Goal: Task Accomplishment & Management: Use online tool/utility

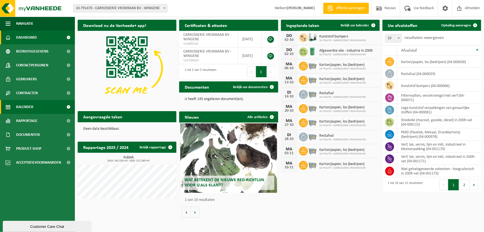
click at [36, 107] on link "Kalender" at bounding box center [37, 107] width 75 height 14
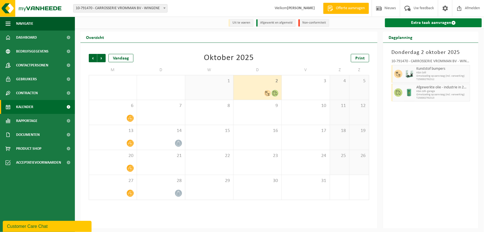
click at [423, 24] on link "Extra taak aanvragen" at bounding box center [433, 22] width 97 height 9
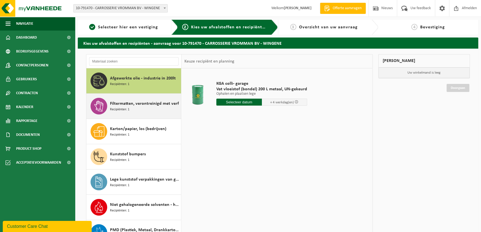
click at [135, 110] on div "Filtermatten, verontreinigd met verf Recipiënten: 1" at bounding box center [145, 106] width 70 height 17
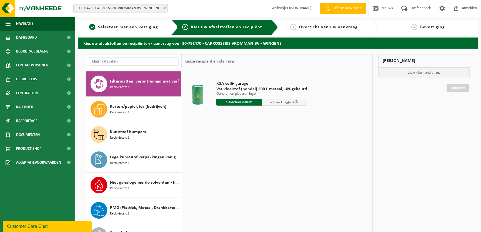
scroll to position [25, 0]
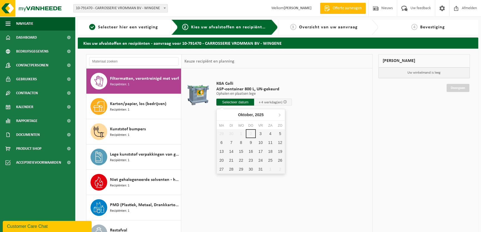
click at [225, 100] on input "text" at bounding box center [235, 102] width 38 height 7
click at [219, 142] on div "6" at bounding box center [222, 142] width 10 height 9
type input "Van 2025-10-06"
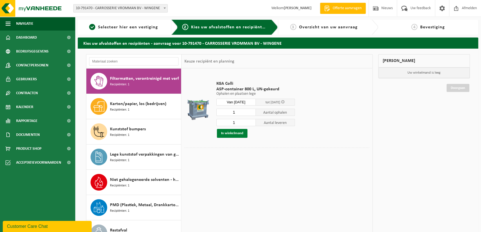
click at [231, 132] on button "In winkelmand" at bounding box center [232, 133] width 31 height 9
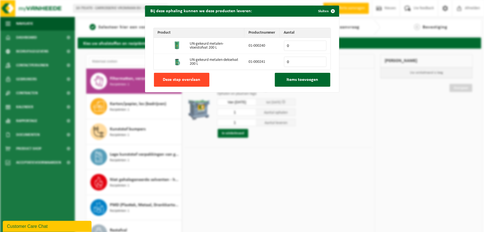
click at [178, 73] on button "Deze stap overslaan" at bounding box center [182, 80] width 56 height 14
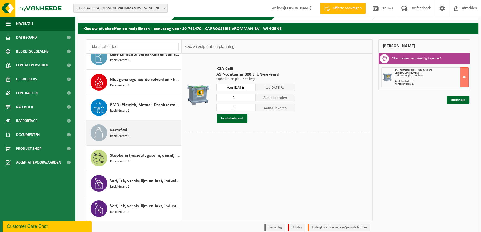
scroll to position [39, 0]
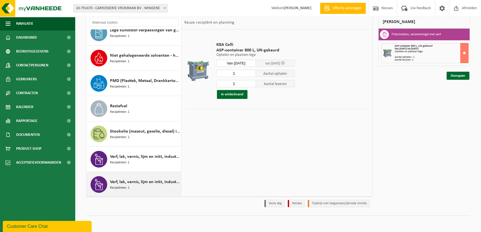
click at [139, 189] on div "Verf, lak, vernis, lijm en inkt, industrieel in kleinverpakking Recipiënten: 1" at bounding box center [145, 184] width 70 height 17
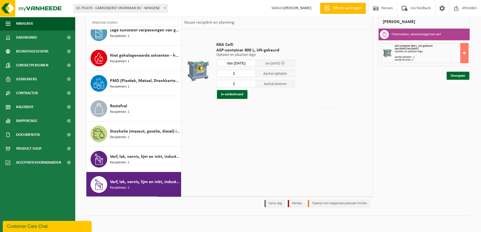
scroll to position [110, 0]
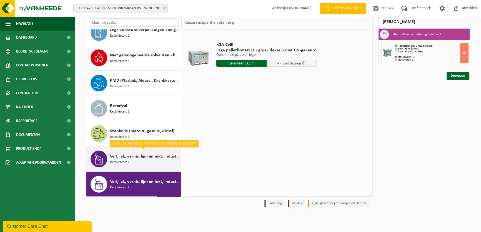
click at [139, 160] on div "Verf, lak, vernis, lijm en inkt, industrieel in 200lt-vat Recipiënten: 1" at bounding box center [145, 158] width 70 height 17
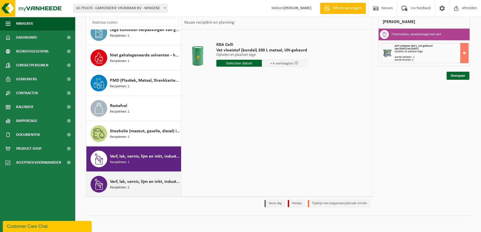
click at [139, 183] on span "Verf, lak, vernis, lijm en inkt, industrieel in kleinverpakking" at bounding box center [145, 181] width 70 height 7
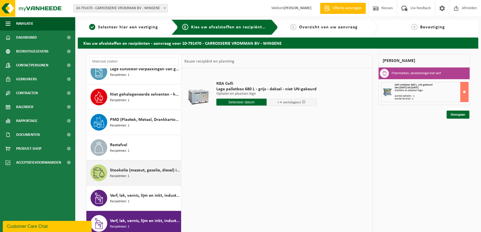
scroll to position [34, 0]
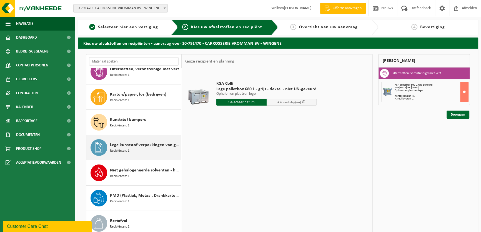
click at [133, 146] on span "Lege kunststof verpakkingen van gevaarlijke stoffen" at bounding box center [145, 145] width 70 height 7
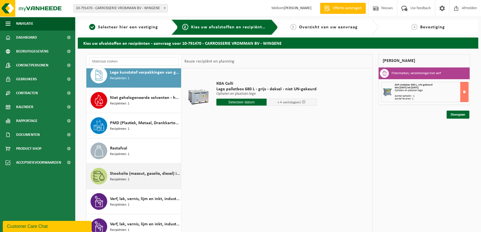
scroll to position [110, 0]
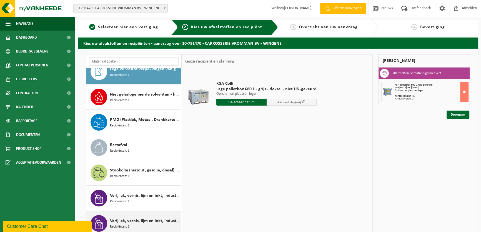
click at [146, 220] on span "Verf, lak, vernis, lijm en inkt, industrieel in kleinverpakking" at bounding box center [145, 220] width 70 height 7
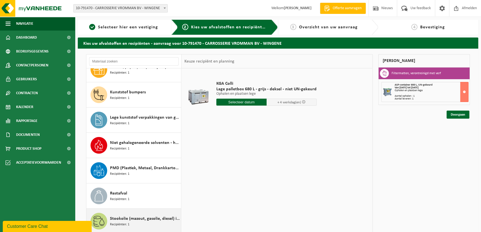
scroll to position [60, 0]
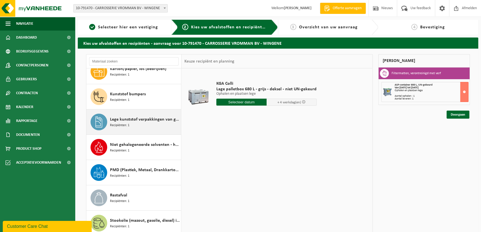
click at [131, 123] on div "Lege kunststof verpakkingen van gevaarlijke stoffen Recipiënten: 1" at bounding box center [145, 122] width 70 height 17
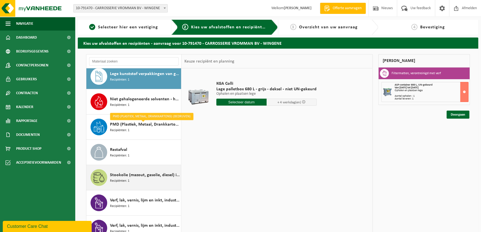
scroll to position [110, 0]
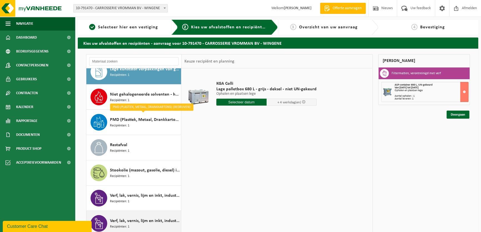
click at [147, 222] on span "Verf, lak, vernis, lijm en inkt, industrieel in kleinverpakking" at bounding box center [145, 220] width 70 height 7
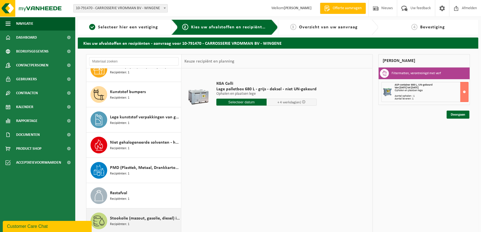
scroll to position [60, 0]
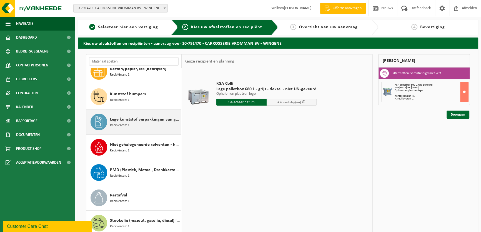
click at [131, 119] on span "Lege kunststof verpakkingen van gevaarlijke stoffen" at bounding box center [145, 119] width 70 height 7
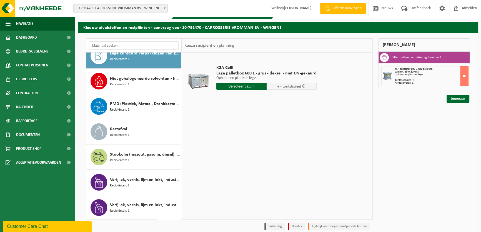
scroll to position [39, 0]
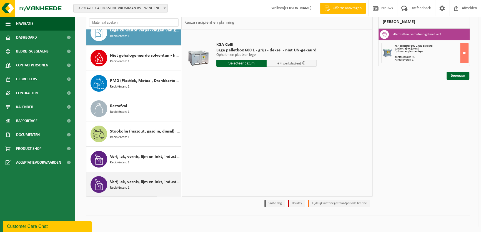
click at [148, 184] on span "Verf, lak, vernis, lijm en inkt, industrieel in kleinverpakking" at bounding box center [145, 182] width 70 height 7
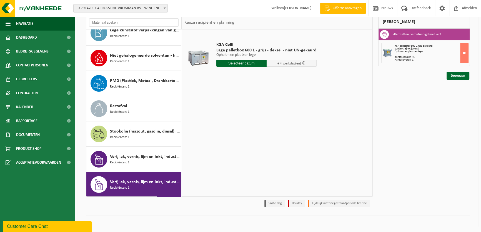
scroll to position [110, 0]
click at [236, 60] on input "text" at bounding box center [241, 63] width 50 height 7
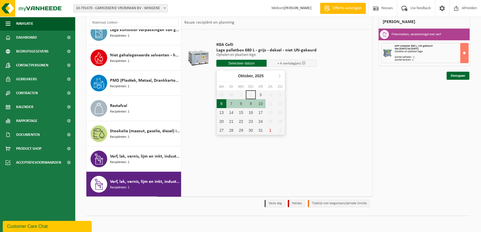
click at [224, 102] on div "6" at bounding box center [222, 103] width 10 height 9
type input "Van 2025-10-06"
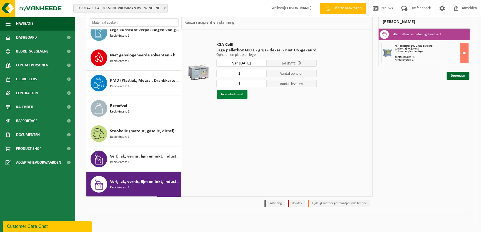
click at [227, 92] on button "In winkelmand" at bounding box center [232, 94] width 31 height 9
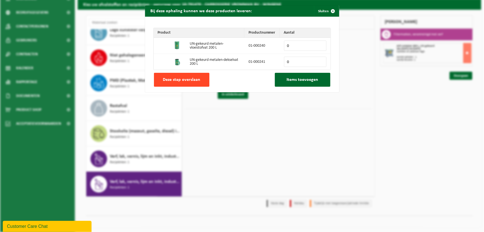
click at [195, 79] on span "Deze stap overslaan" at bounding box center [181, 79] width 37 height 4
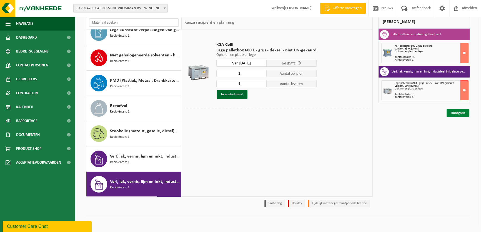
click at [461, 110] on link "Doorgaan" at bounding box center [457, 113] width 23 height 8
